Goal: Navigation & Orientation: Understand site structure

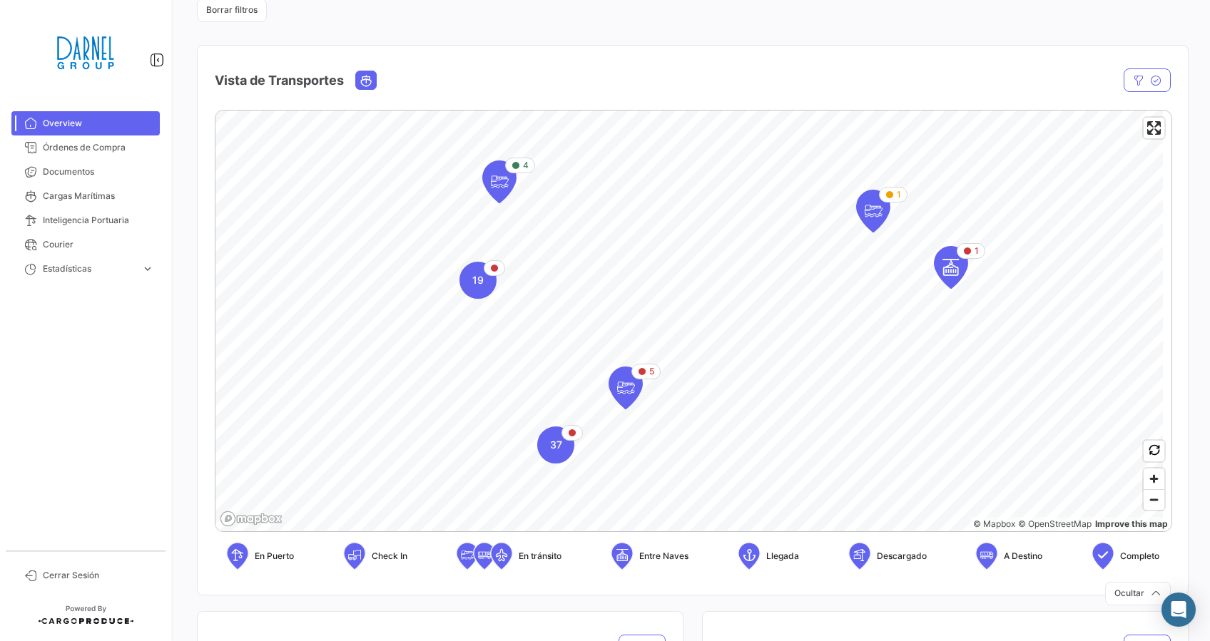
scroll to position [186, 0]
click at [557, 450] on span "37" at bounding box center [556, 444] width 12 height 14
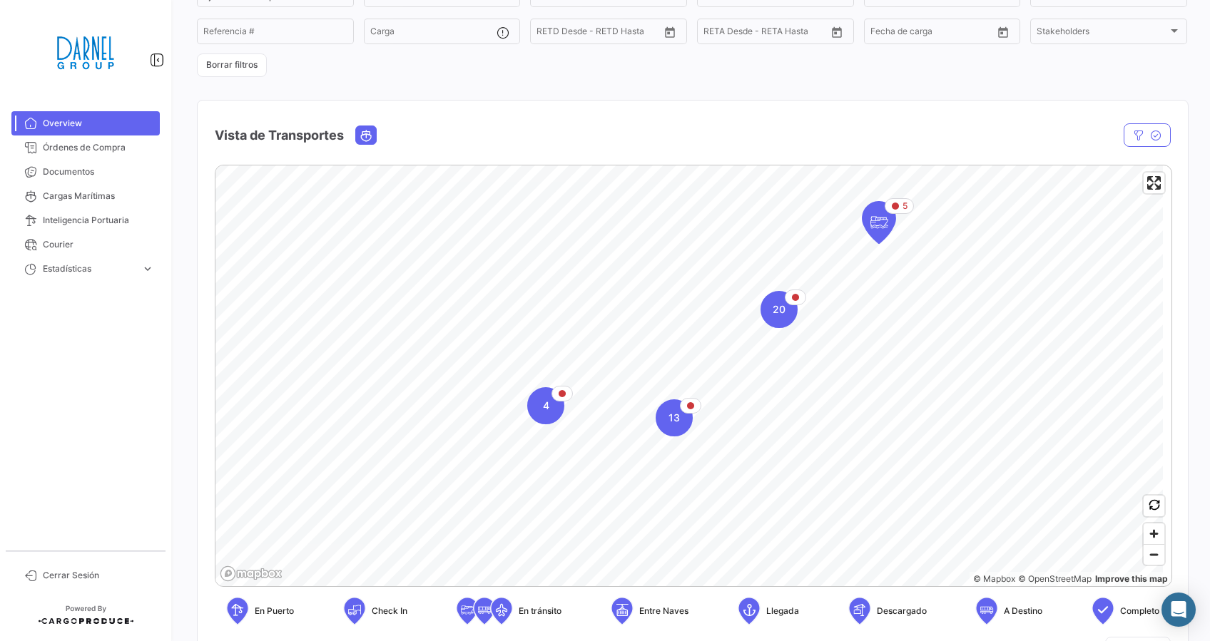
scroll to position [129, 0]
click at [779, 322] on div "20" at bounding box center [778, 310] width 37 height 37
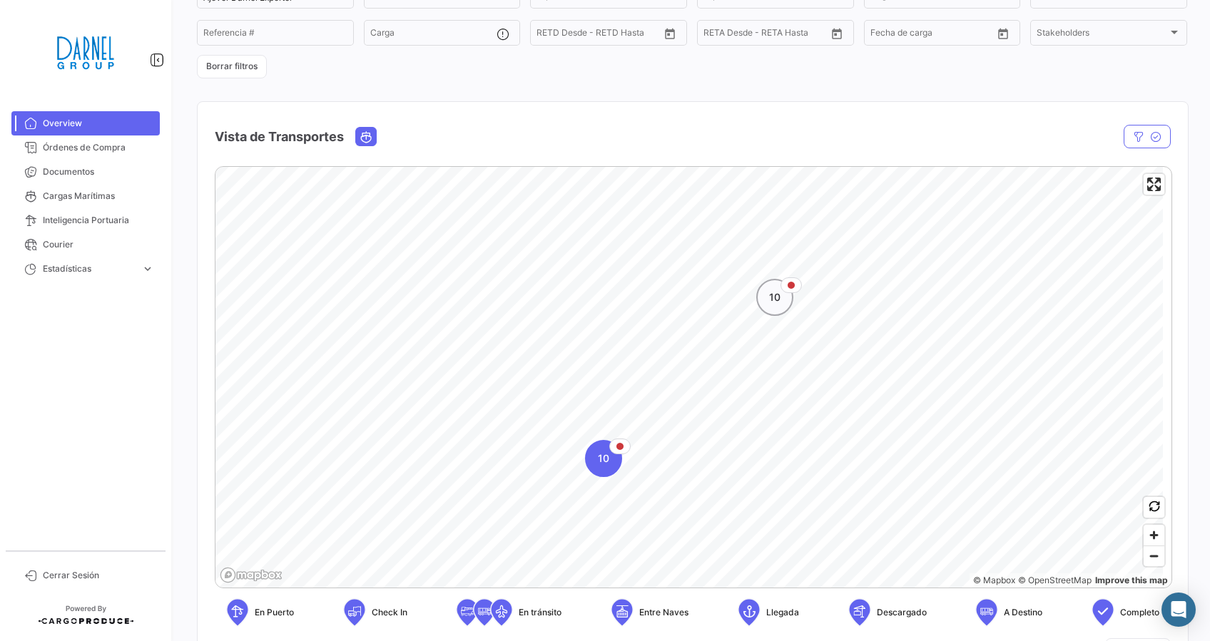
click at [771, 303] on span "10" at bounding box center [774, 297] width 11 height 14
click at [695, 389] on icon "Map marker" at bounding box center [681, 388] width 33 height 41
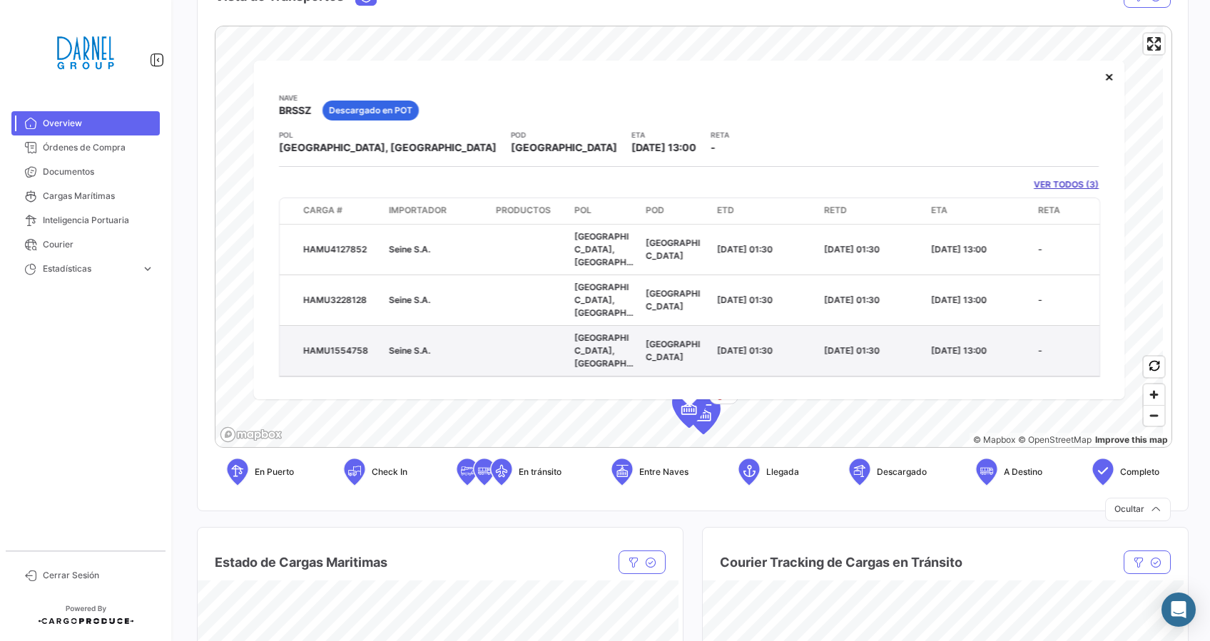
scroll to position [271, 0]
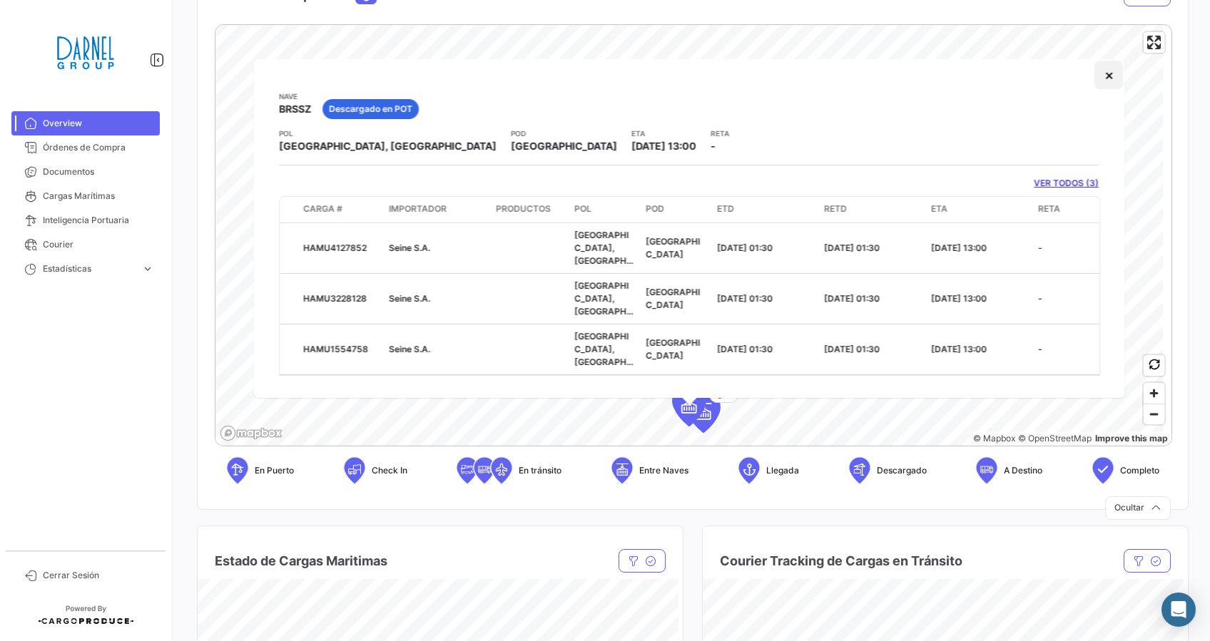
click at [1108, 80] on button "×" at bounding box center [1109, 75] width 29 height 29
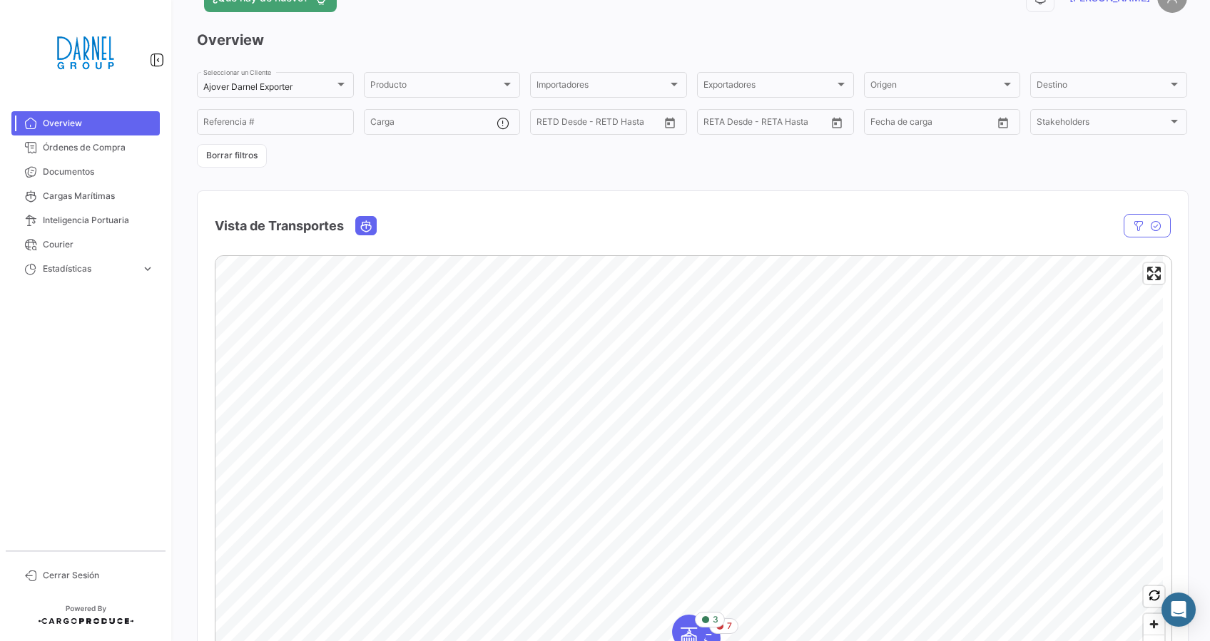
scroll to position [37, 0]
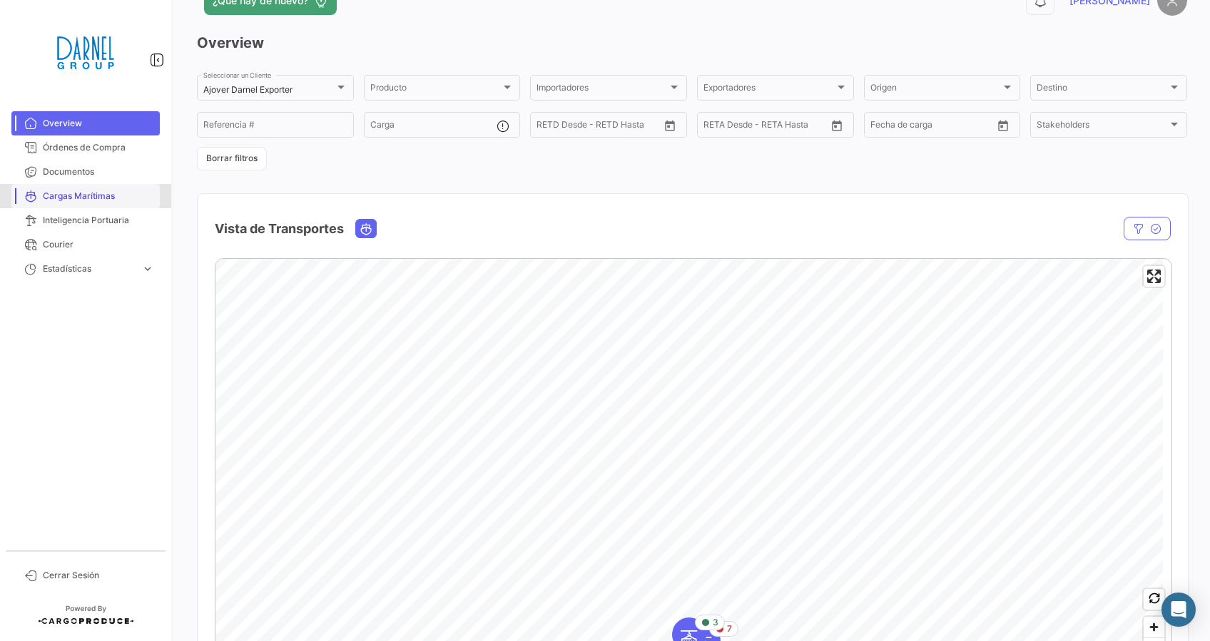
click at [75, 195] on span "Cargas Marítimas" at bounding box center [98, 196] width 111 height 13
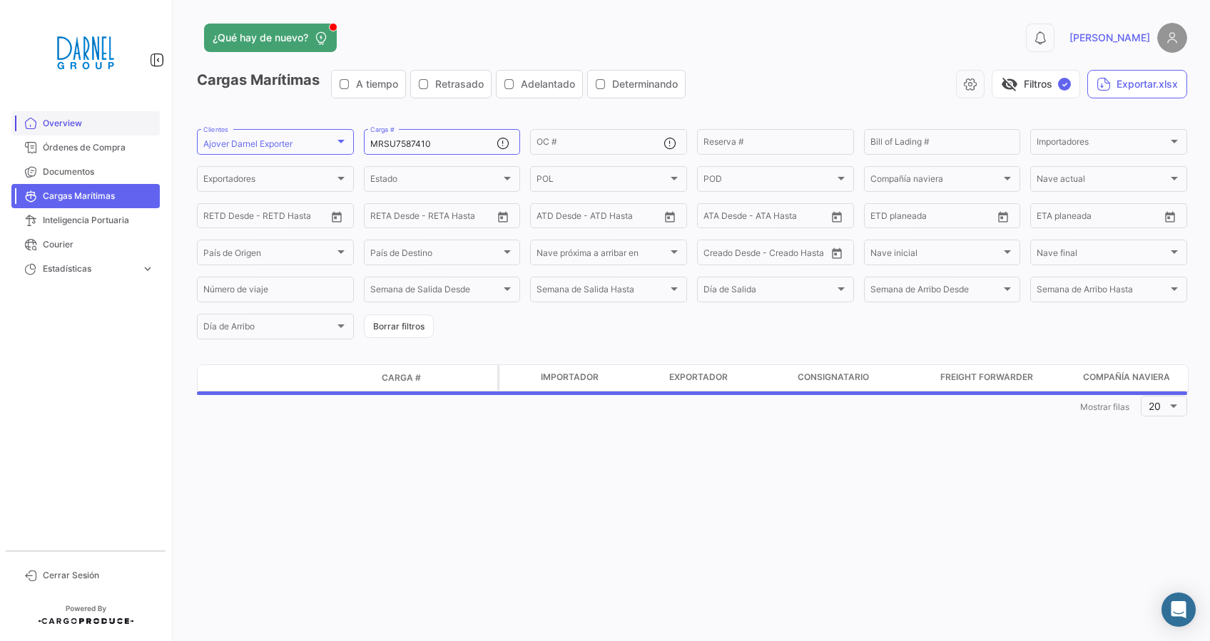
click at [74, 118] on span "Overview" at bounding box center [98, 123] width 111 height 13
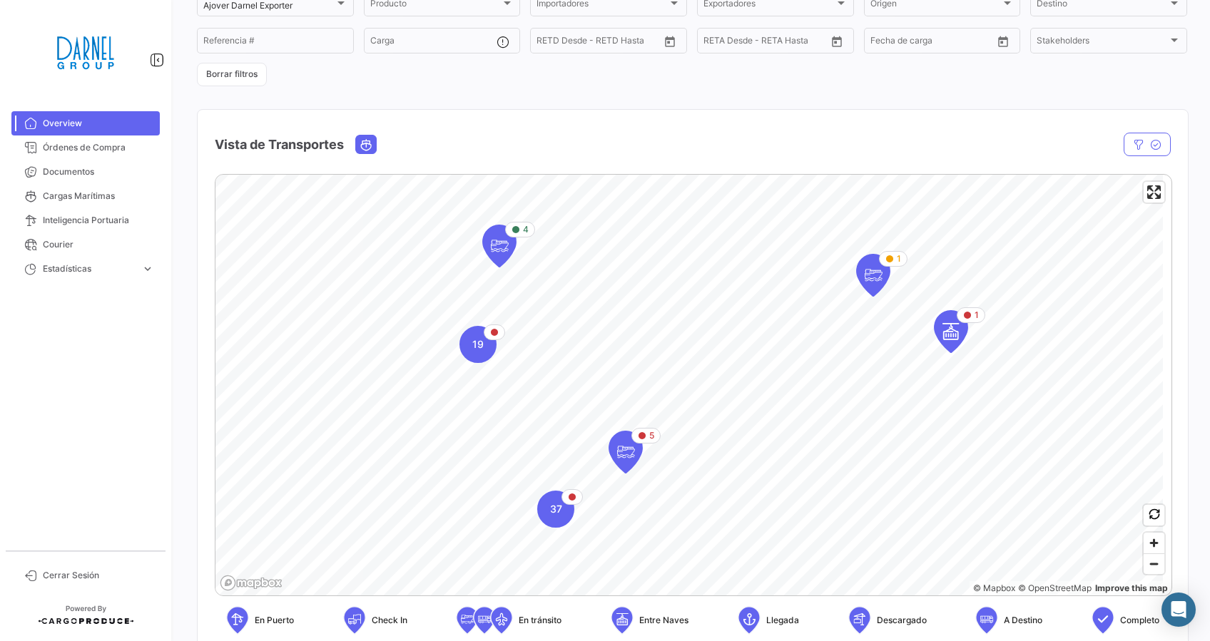
scroll to position [163, 0]
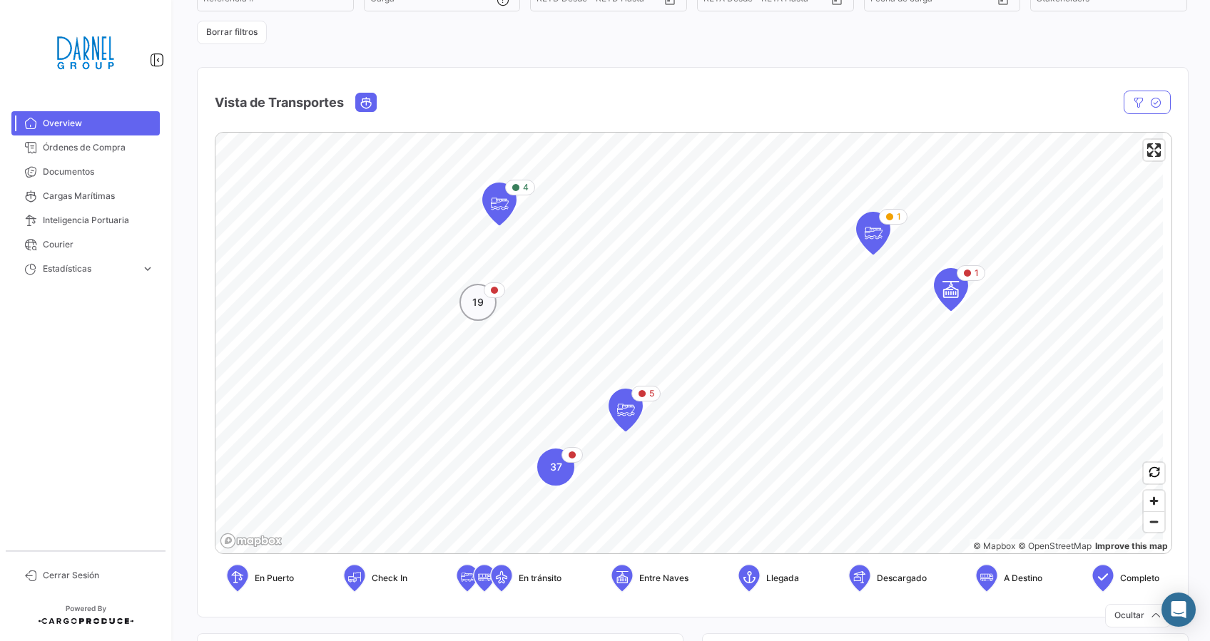
click at [479, 307] on span "19" at bounding box center [477, 302] width 11 height 14
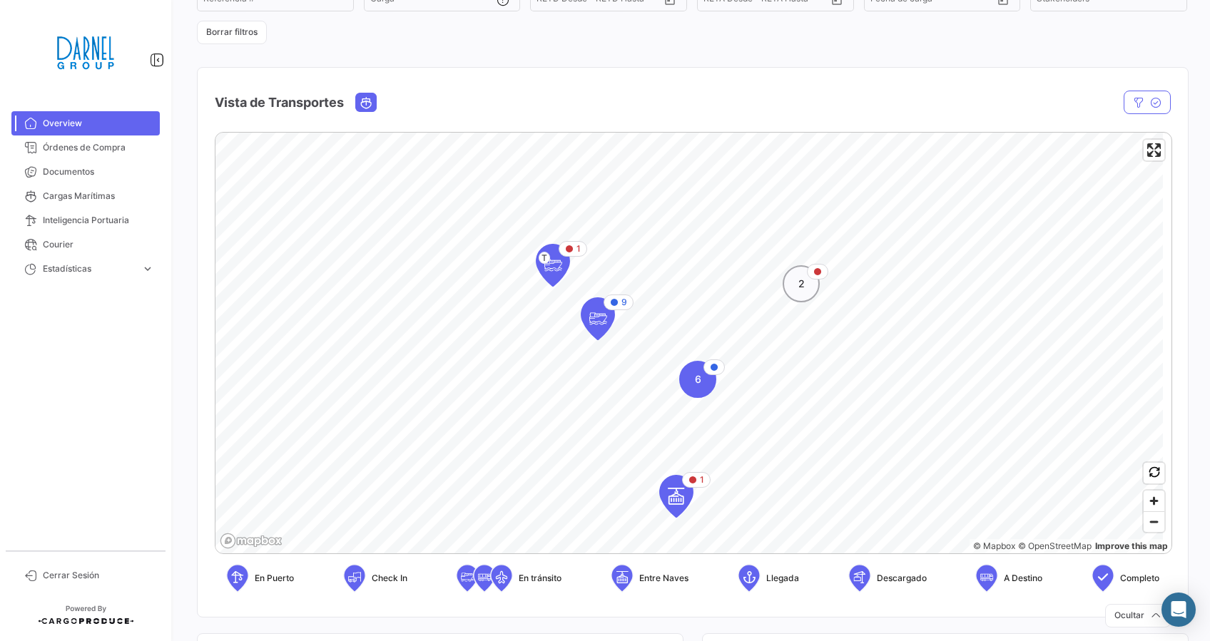
click at [802, 282] on span "2" at bounding box center [801, 284] width 6 height 14
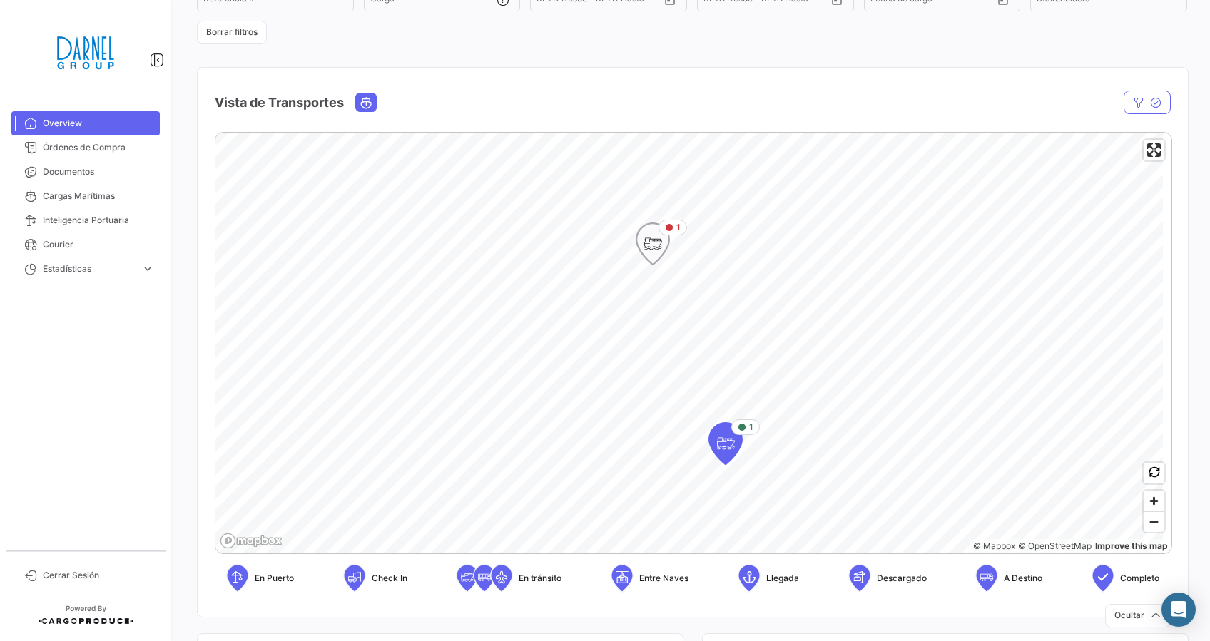
click at [653, 247] on icon "Map marker" at bounding box center [653, 244] width 20 height 30
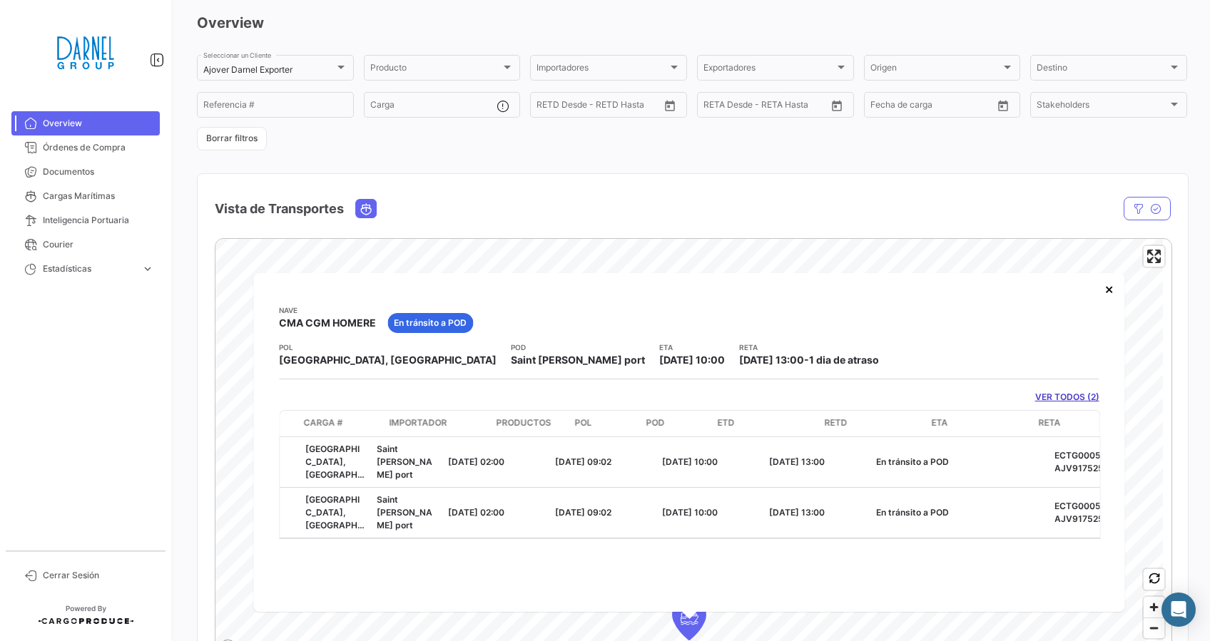
scroll to position [0, 0]
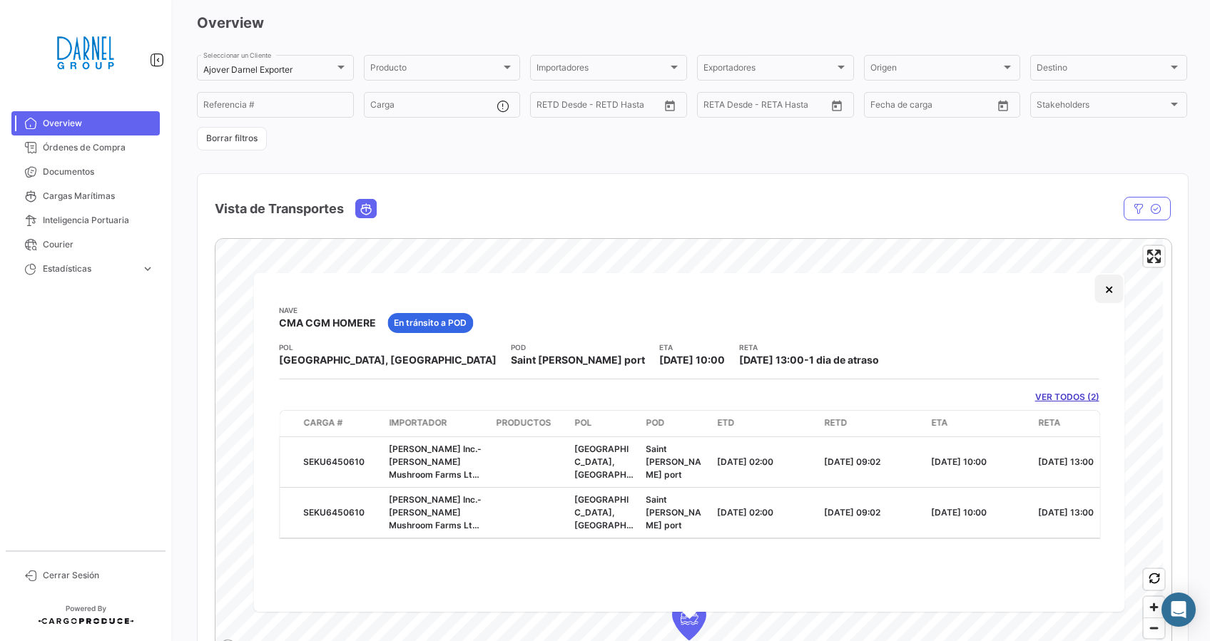
click at [1106, 294] on button "×" at bounding box center [1109, 289] width 29 height 29
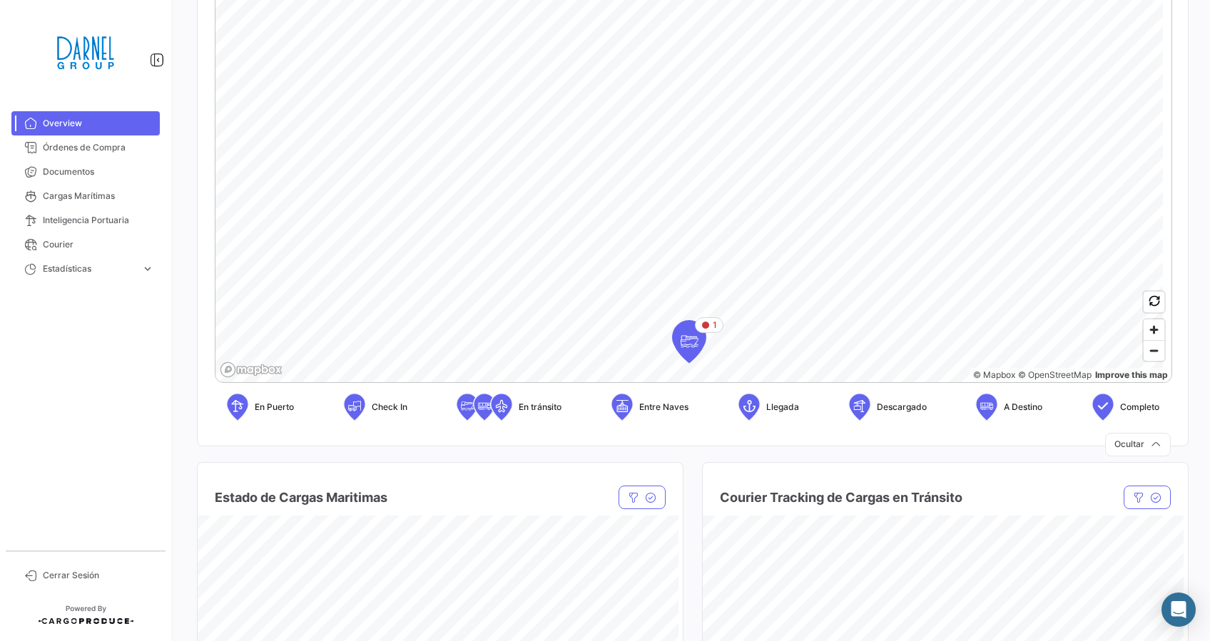
scroll to position [336, 0]
click at [689, 335] on icon "Map marker" at bounding box center [689, 340] width 20 height 30
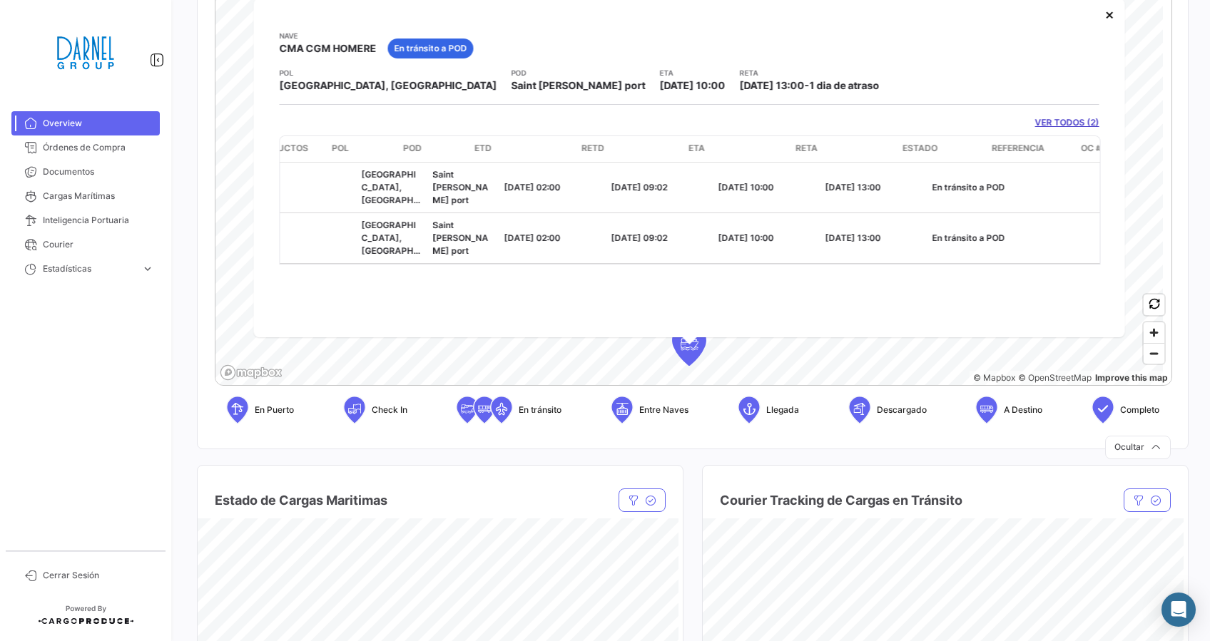
scroll to position [0, 0]
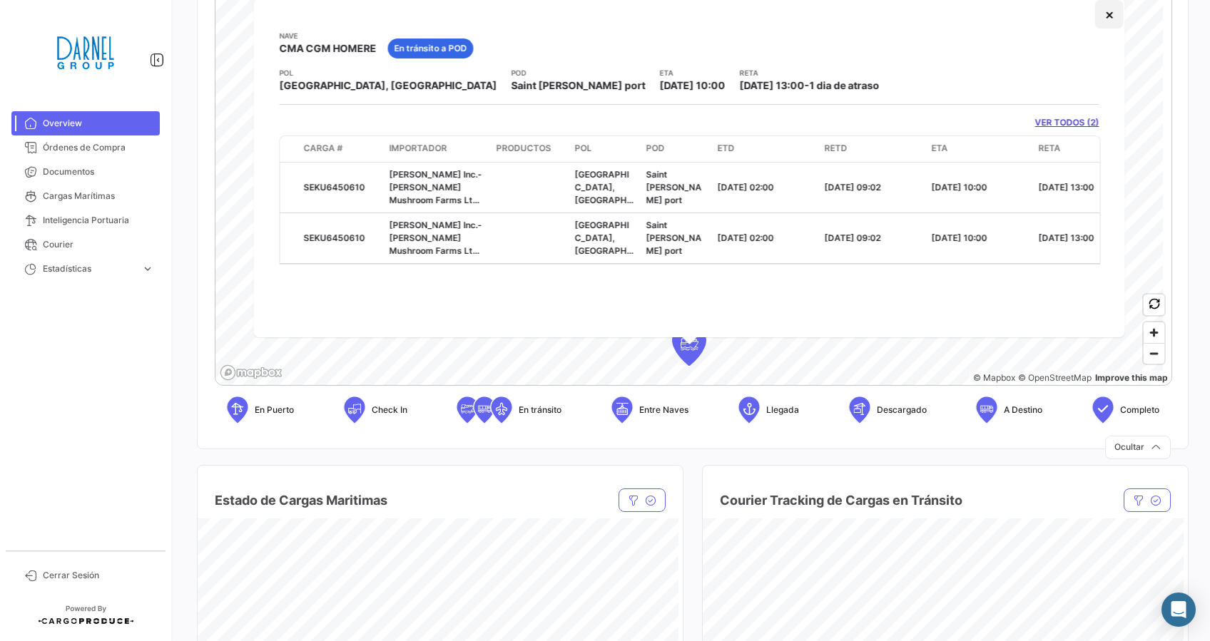
click at [1112, 14] on button "×" at bounding box center [1109, 14] width 29 height 29
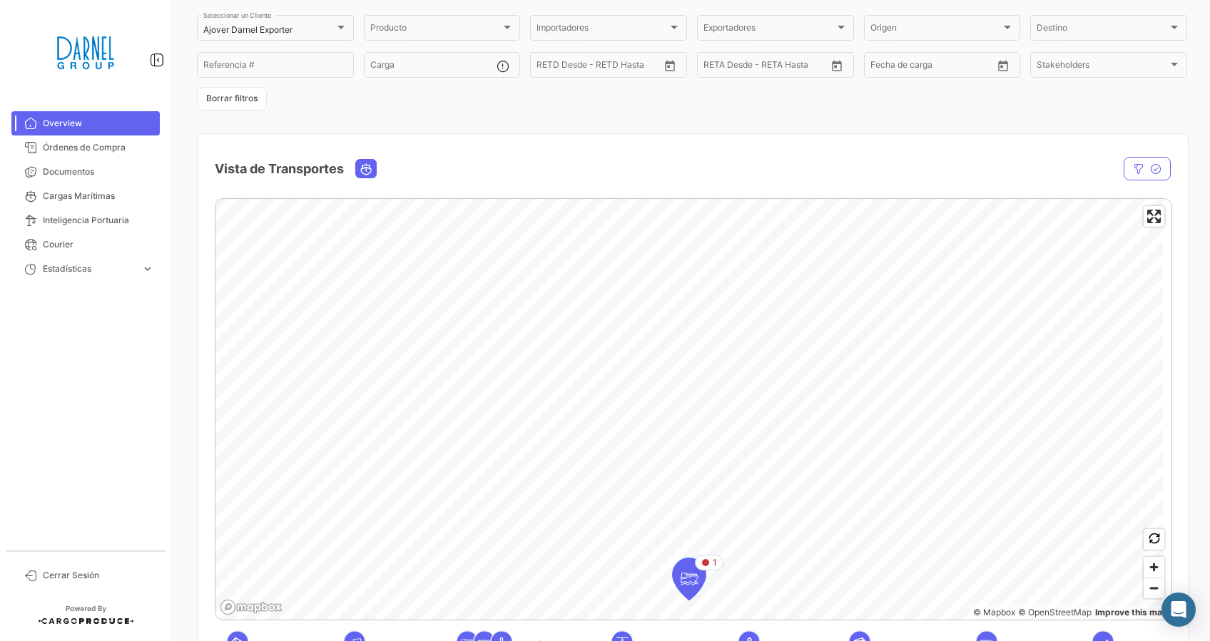
scroll to position [96, 0]
click at [1147, 595] on span "Zoom out" at bounding box center [1153, 589] width 21 height 20
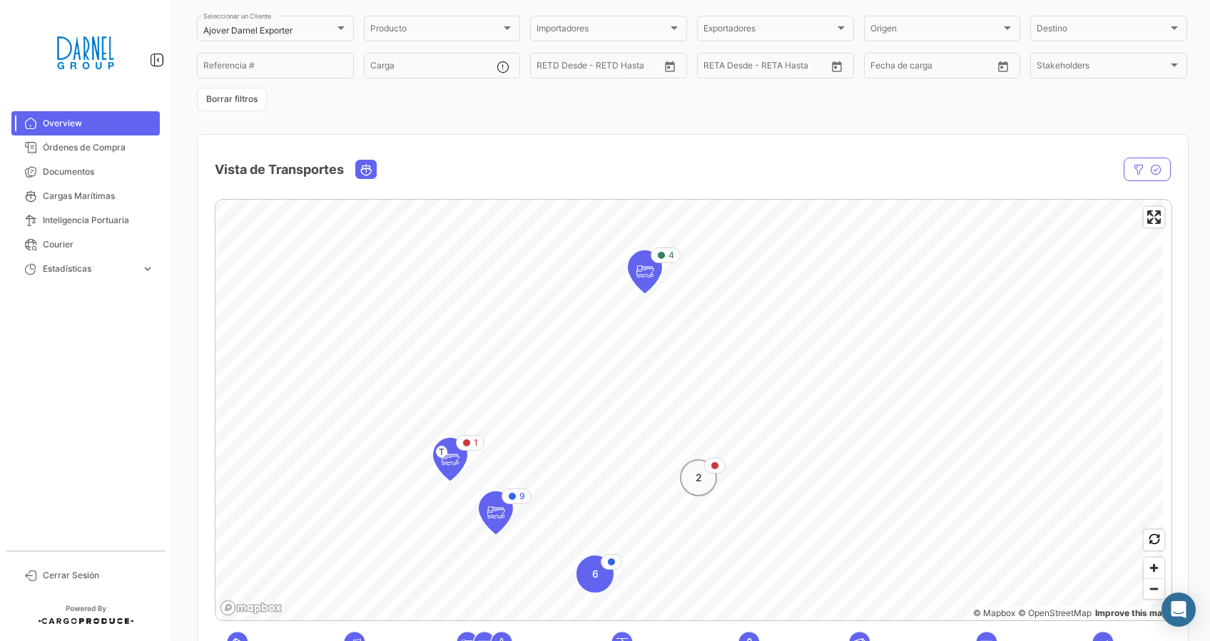
click at [695, 483] on span "2" at bounding box center [698, 478] width 6 height 14
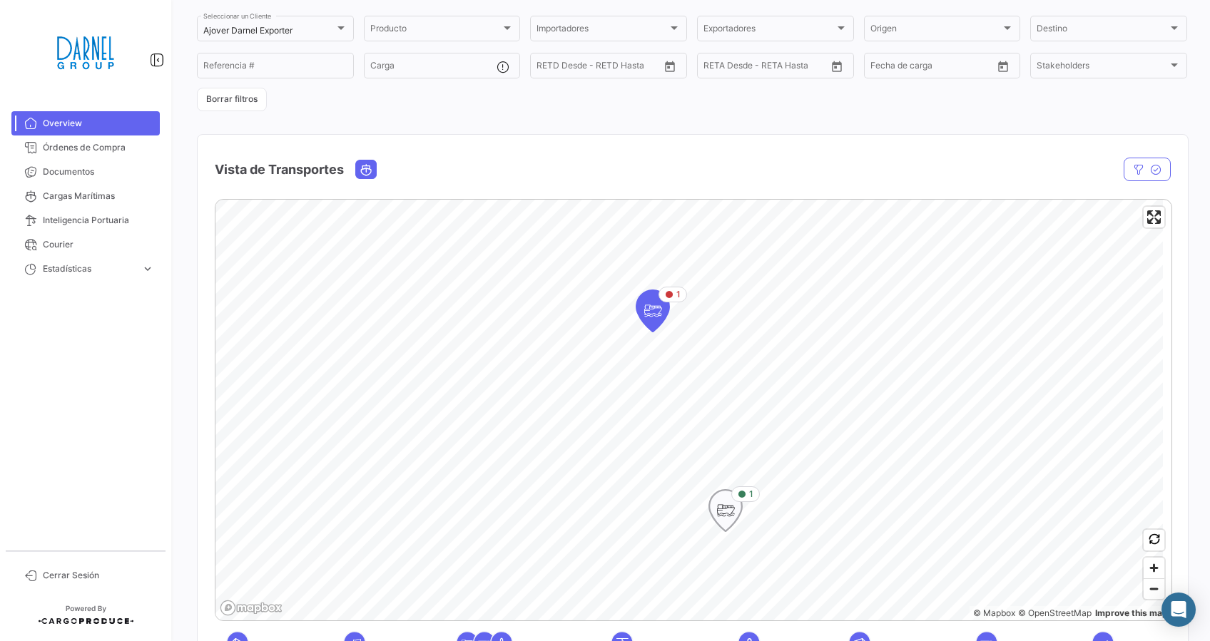
click at [727, 511] on icon "Map marker" at bounding box center [725, 511] width 20 height 30
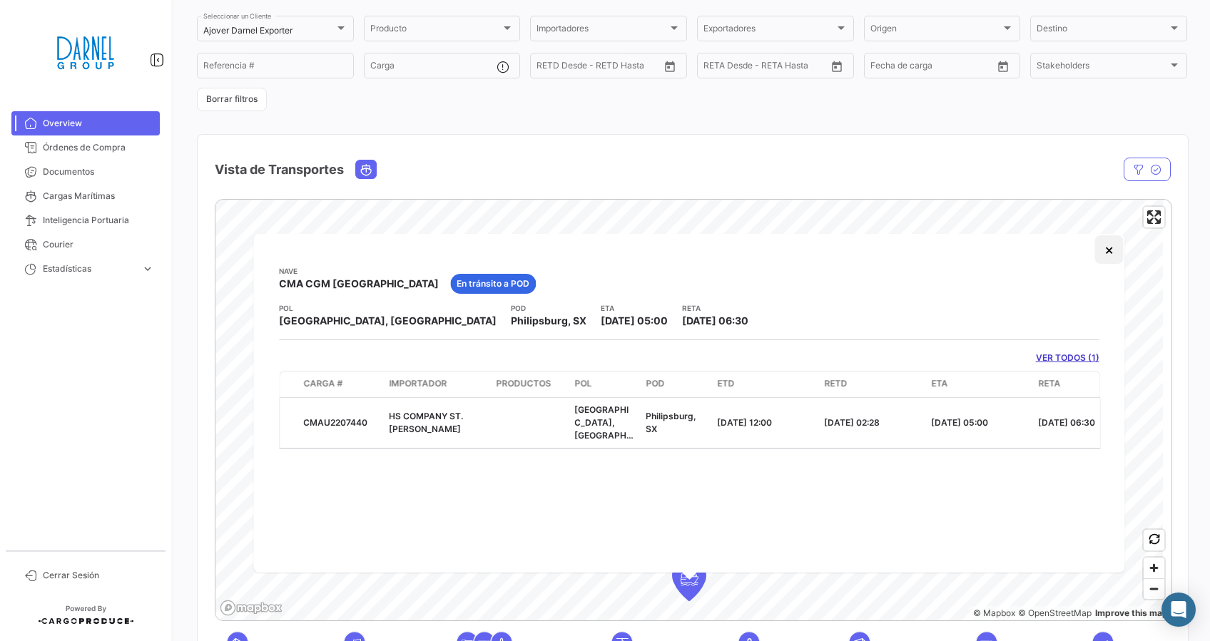
click at [1100, 247] on button "×" at bounding box center [1109, 249] width 29 height 29
